Goal: Find specific page/section

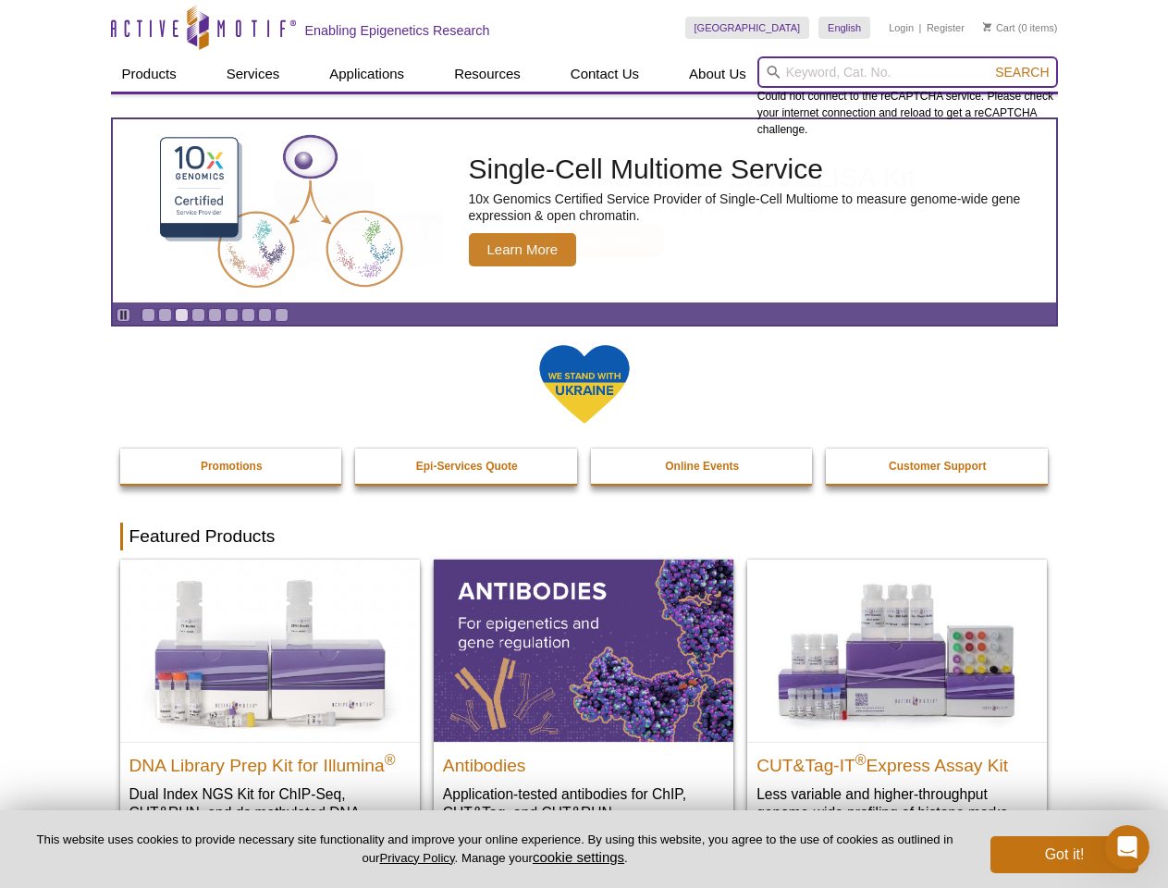
click at [907, 72] on input "search" at bounding box center [908, 71] width 301 height 31
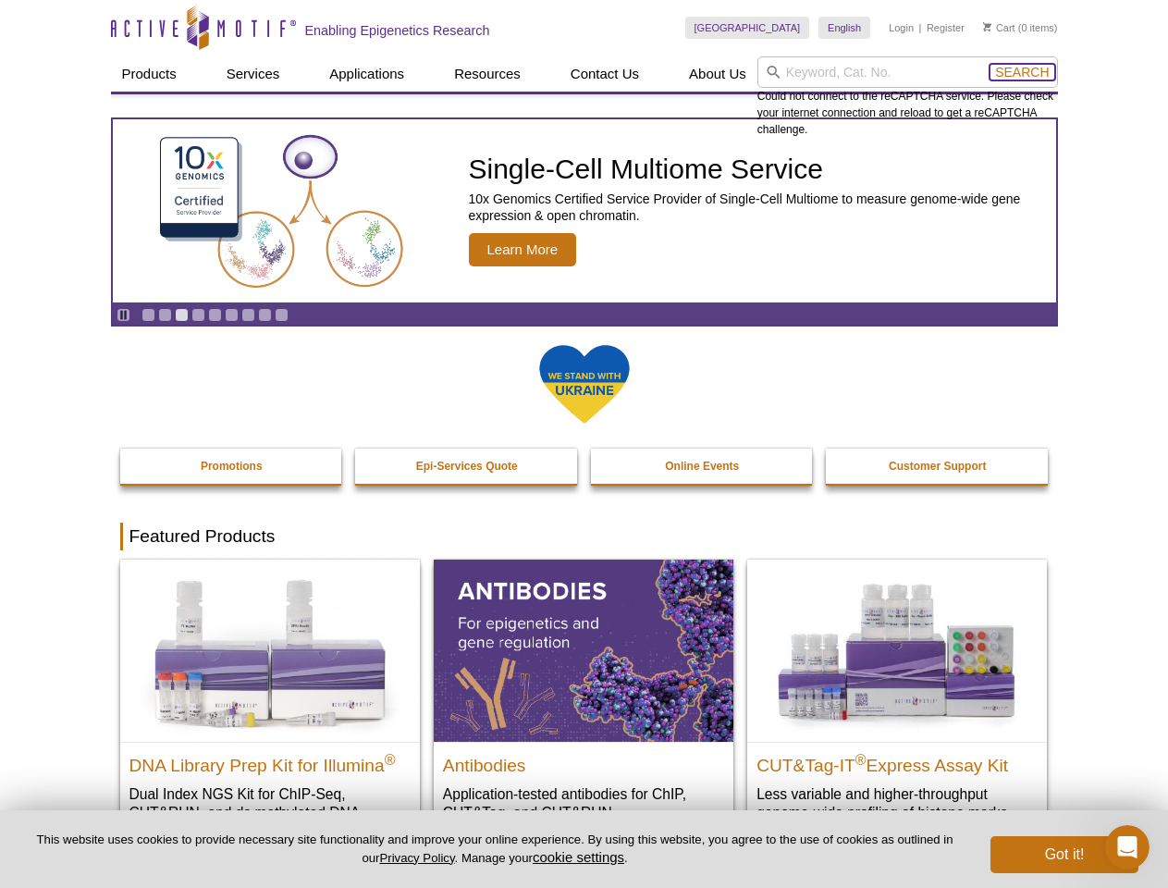
click at [1022, 72] on span "Search" at bounding box center [1022, 72] width 54 height 15
click at [123, 314] on icon "Pause" at bounding box center [123, 315] width 12 height 12
click at [148, 314] on link "Go to slide 1" at bounding box center [149, 315] width 14 height 14
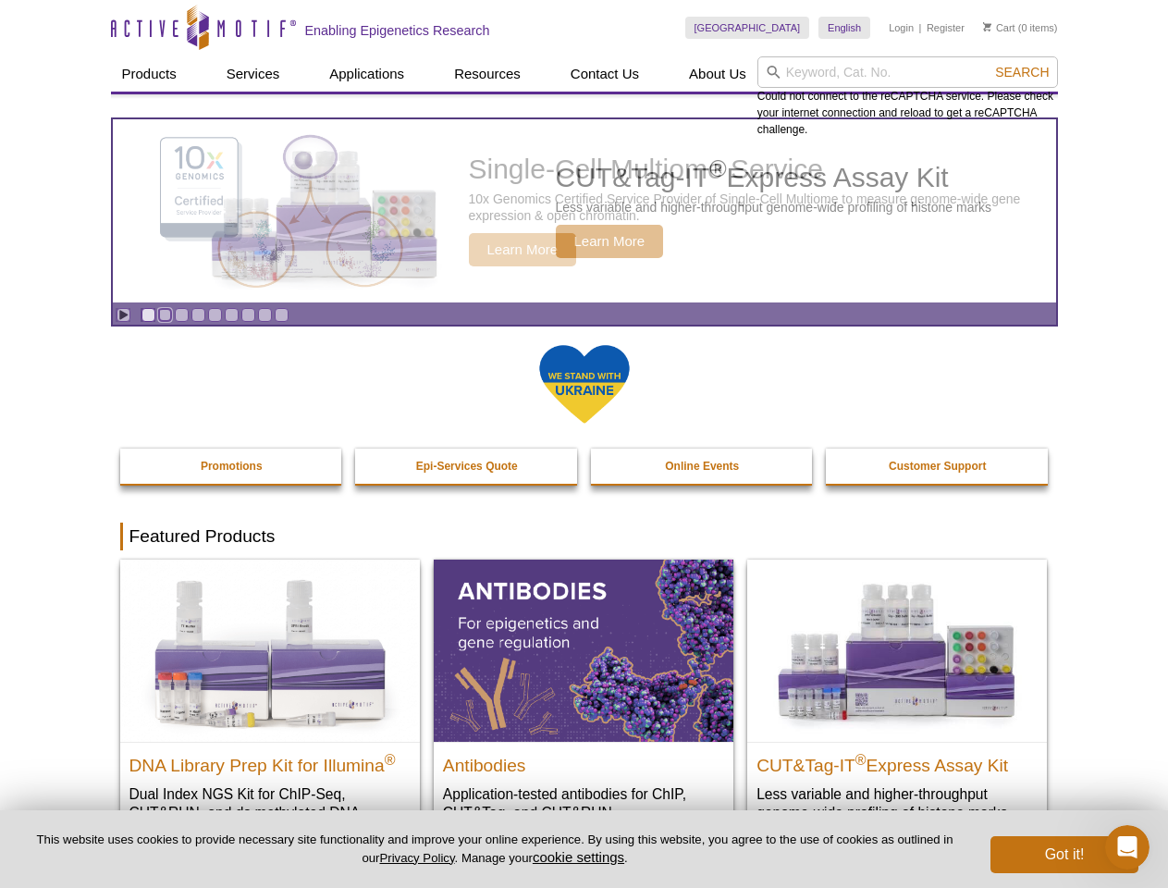
click at [165, 314] on link "Go to slide 2" at bounding box center [165, 315] width 14 height 14
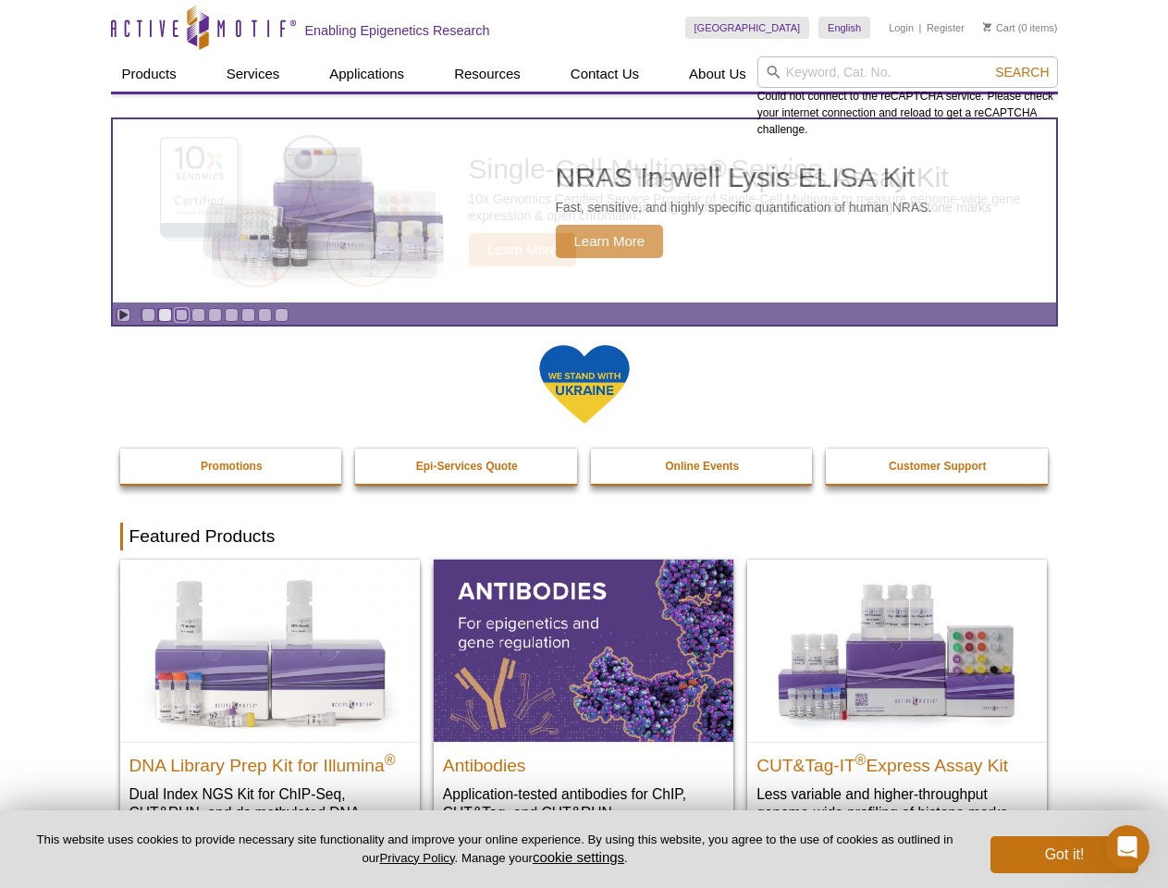
click at [181, 314] on link "Go to slide 3" at bounding box center [182, 315] width 14 height 14
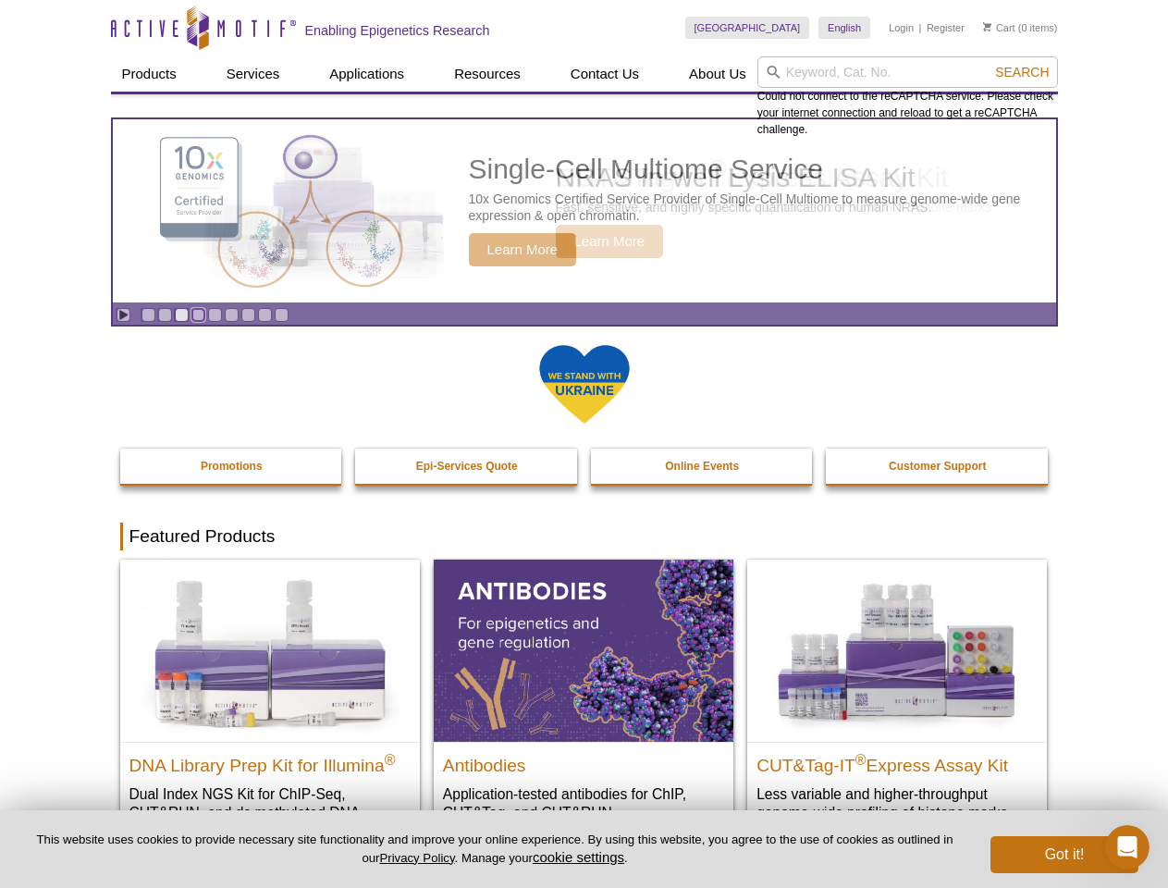
click at [198, 314] on link "Go to slide 4" at bounding box center [198, 315] width 14 height 14
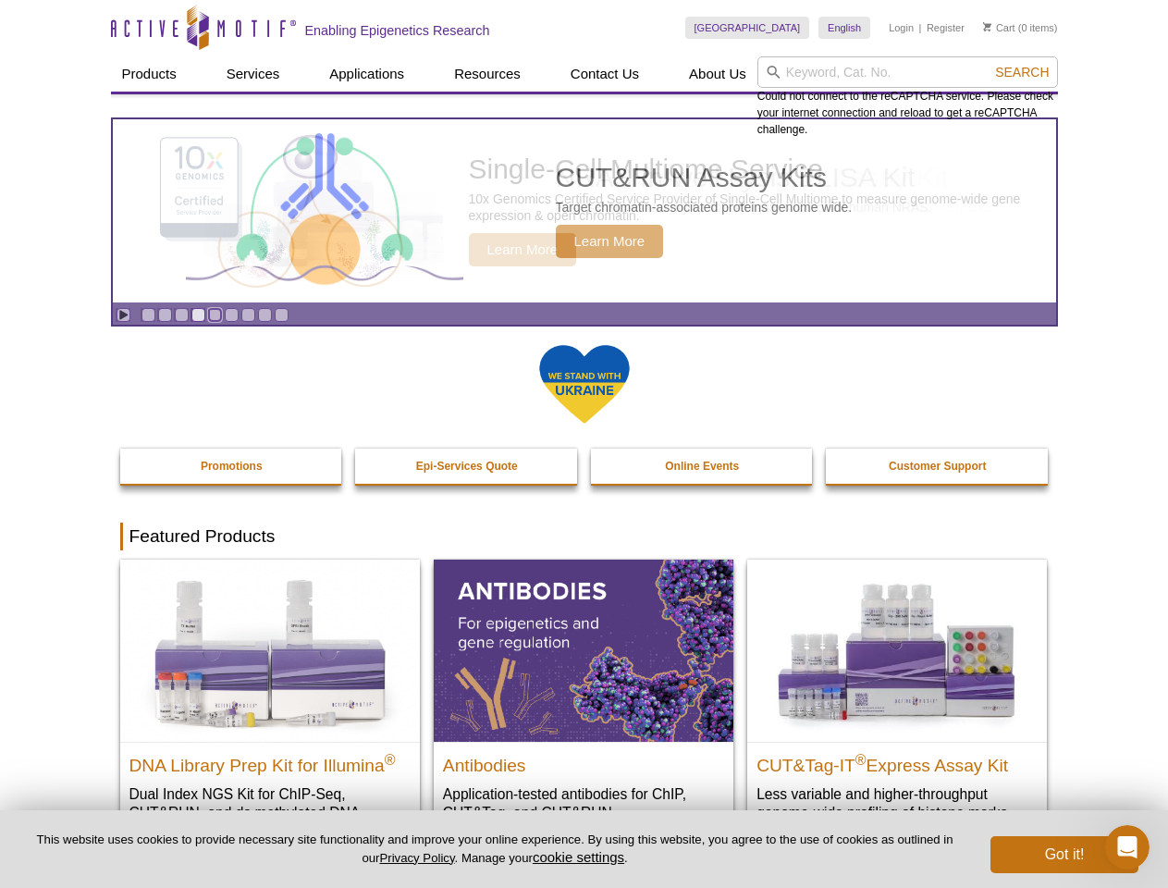
click at [215, 314] on link "Go to slide 5" at bounding box center [215, 315] width 14 height 14
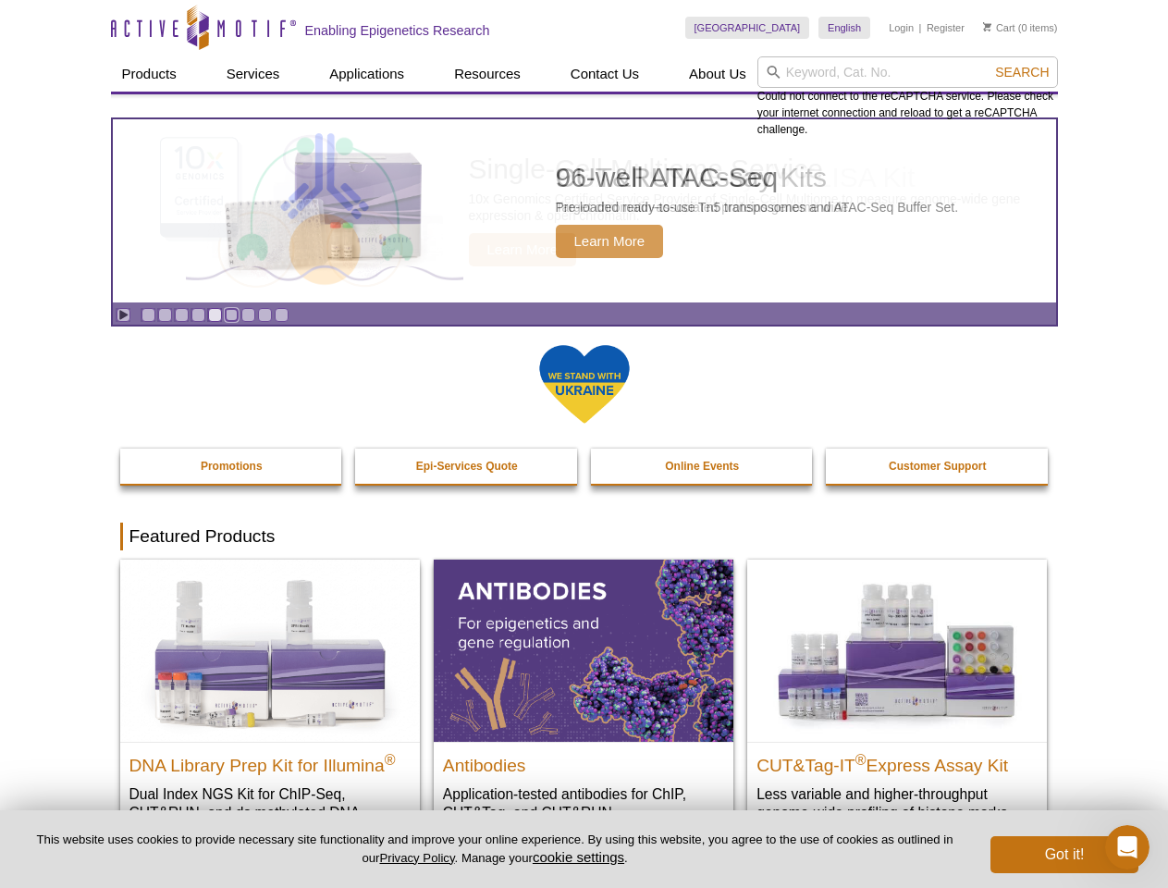
click at [231, 314] on link "Go to slide 6" at bounding box center [232, 315] width 14 height 14
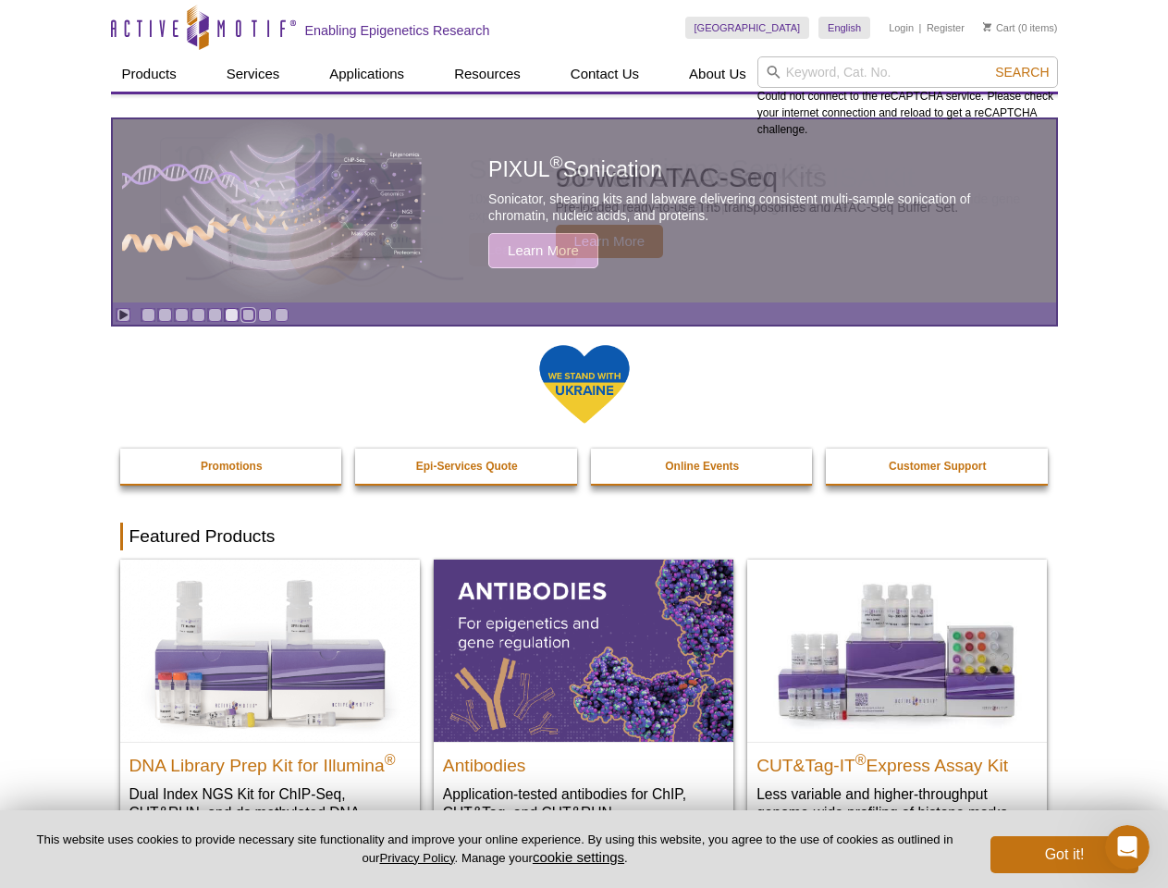
click at [248, 314] on link "Go to slide 7" at bounding box center [248, 315] width 14 height 14
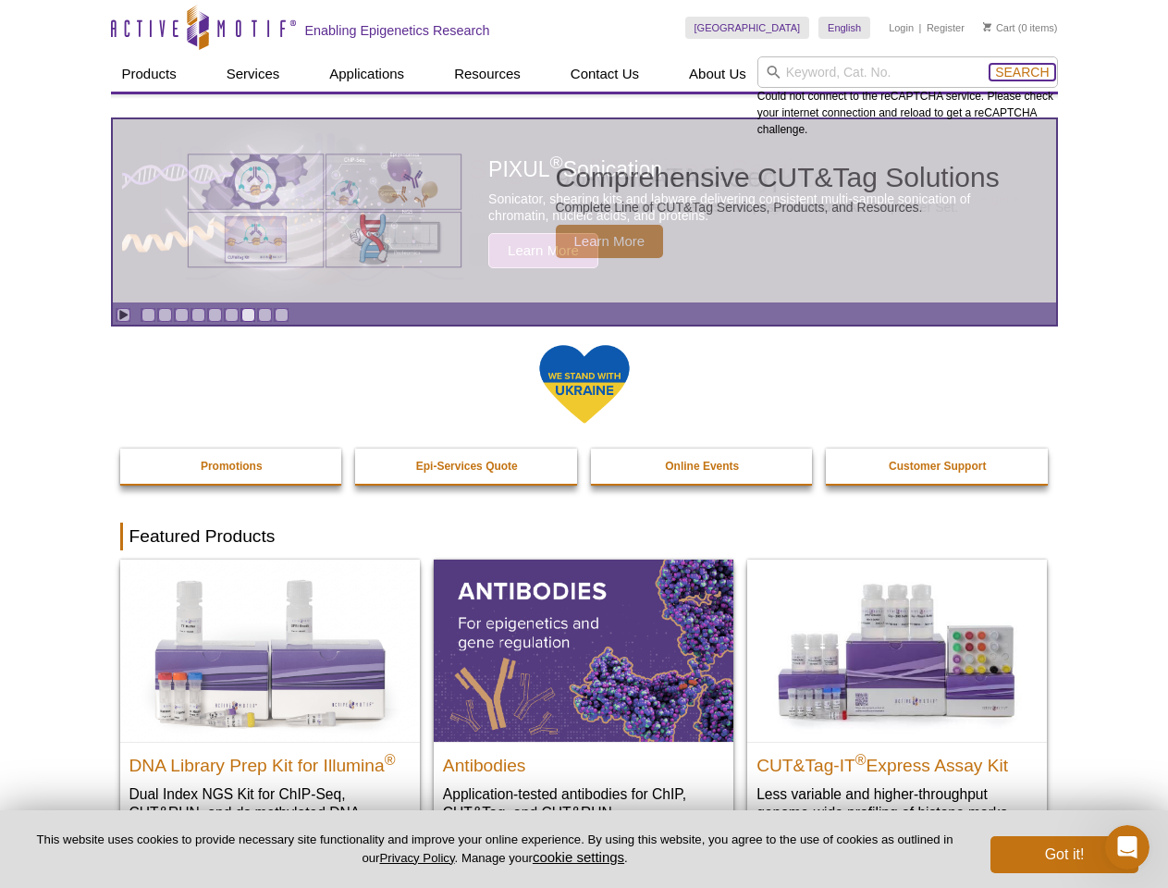
click at [1022, 72] on span "Search" at bounding box center [1022, 72] width 54 height 15
